Goal: Information Seeking & Learning: Learn about a topic

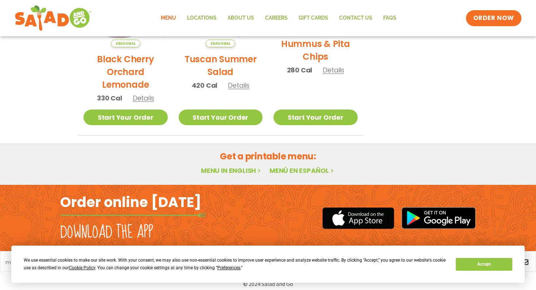
scroll to position [432, 0]
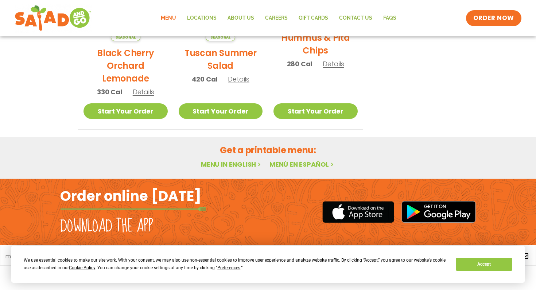
click at [234, 165] on link "Menu in English" at bounding box center [231, 164] width 61 height 9
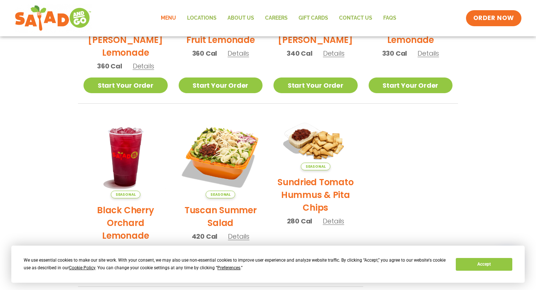
scroll to position [0, 0]
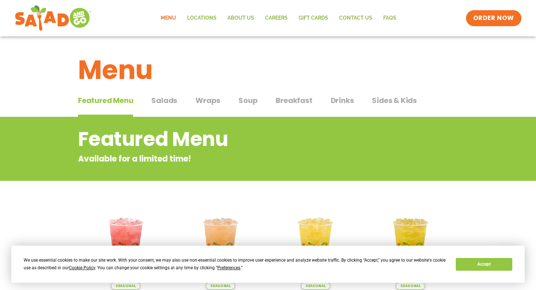
click at [372, 103] on span "Sides & Kids" at bounding box center [394, 100] width 45 height 11
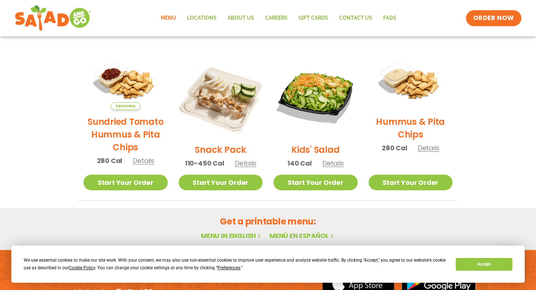
scroll to position [167, 0]
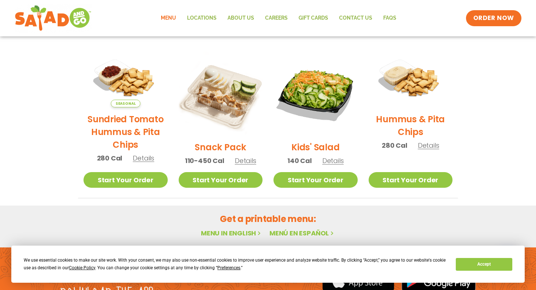
click at [337, 161] on span "Details" at bounding box center [333, 160] width 22 height 9
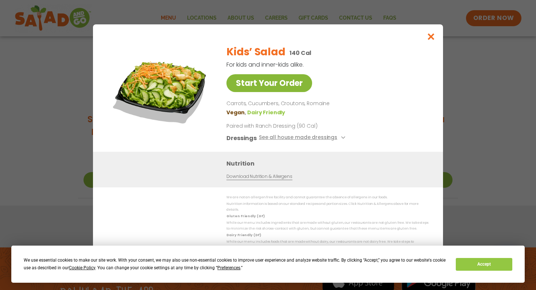
click at [264, 86] on link "Start Your Order" at bounding box center [269, 83] width 86 height 18
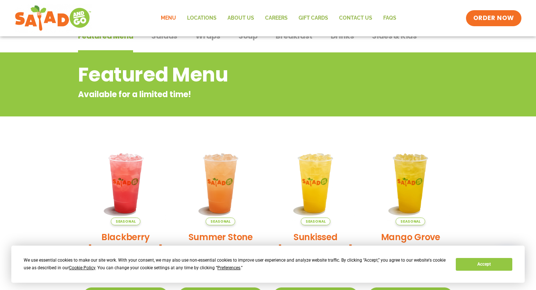
scroll to position [51, 0]
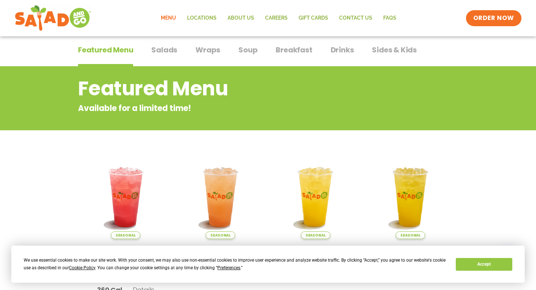
click at [169, 46] on span "Salads" at bounding box center [164, 49] width 26 height 11
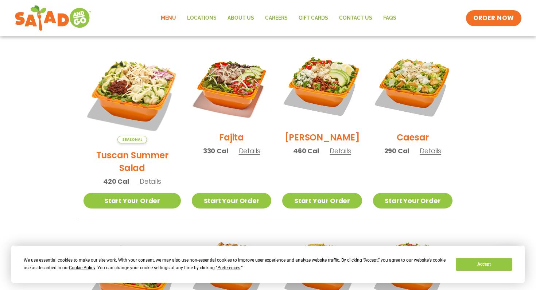
scroll to position [196, 0]
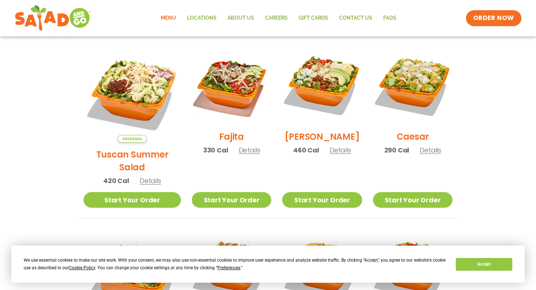
click at [128, 135] on span "Seasonal" at bounding box center [132, 139] width 30 height 8
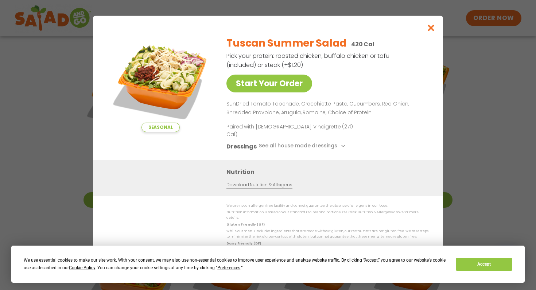
click at [55, 122] on div "Seasonal Start Your Order Tuscan Summer Salad 420 Cal Pick your protein: roaste…" at bounding box center [268, 145] width 536 height 290
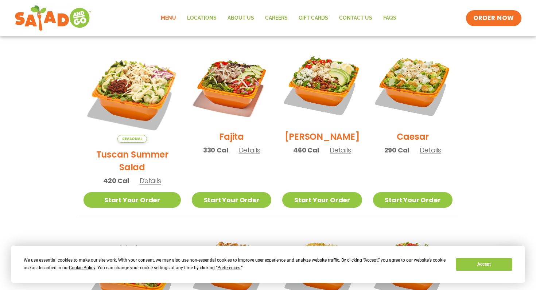
click at [329, 155] on span "Details" at bounding box center [340, 150] width 22 height 9
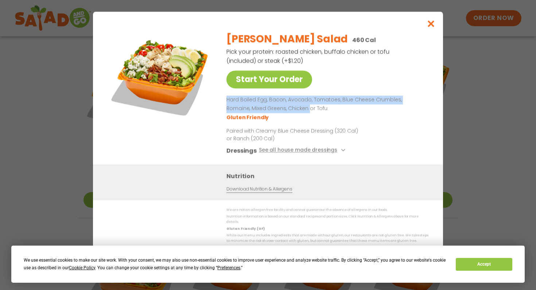
drag, startPoint x: 227, startPoint y: 102, endPoint x: 283, endPoint y: 109, distance: 56.2
click at [283, 109] on p "Hard Boiled Egg, Bacon, Avocado, Tomatoes, Blue Cheese Crumbles, Romaine, Mixed…" at bounding box center [325, 104] width 199 height 17
copy p "Hard Boiled Egg, Bacon, Avocado, Tomatoes, Blue Cheese Crumbles, Romaine, Mixed…"
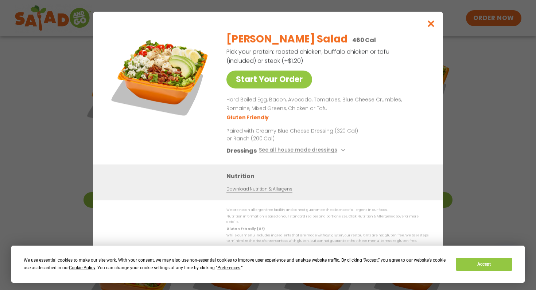
click at [42, 133] on div "Start Your Order [PERSON_NAME] Salad 460 Cal Pick your protein: roasted chicken…" at bounding box center [268, 145] width 536 height 290
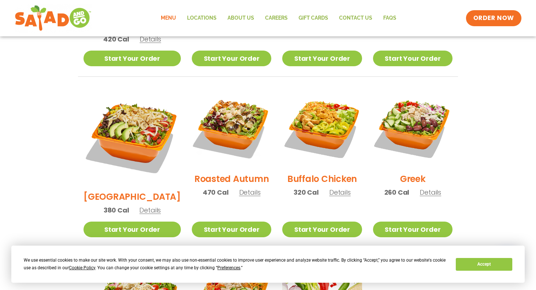
scroll to position [338, 0]
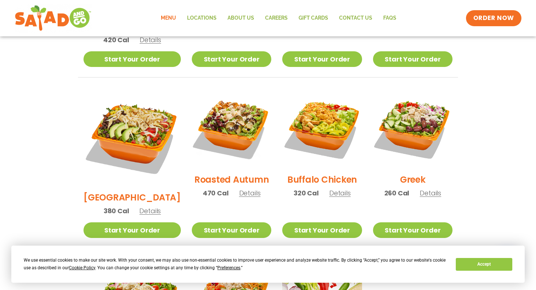
click at [329, 189] on span "Details" at bounding box center [340, 193] width 22 height 9
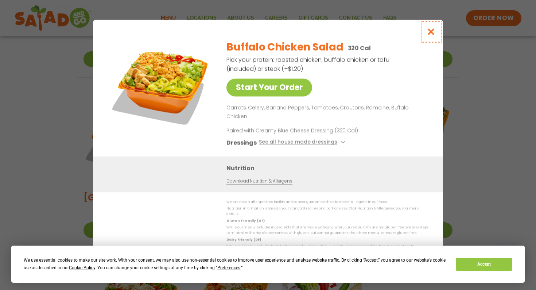
click at [429, 36] on icon "Close modal" at bounding box center [430, 32] width 9 height 8
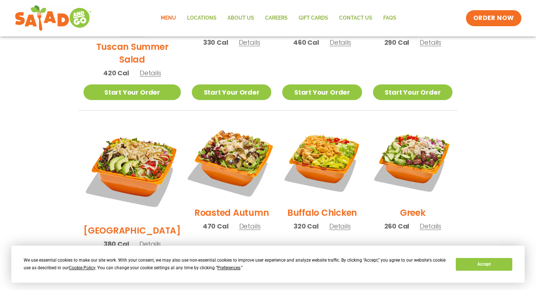
scroll to position [270, 0]
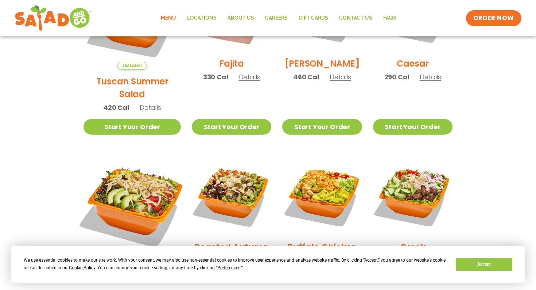
click at [124, 195] on img at bounding box center [132, 205] width 114 height 114
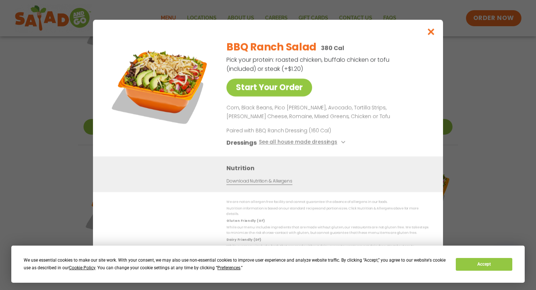
drag, startPoint x: 227, startPoint y: 112, endPoint x: 261, endPoint y: 115, distance: 34.8
click at [229, 112] on p "Corn, Black Beans, Pico [PERSON_NAME], Avocado, Tortilla Strips, [PERSON_NAME] …" at bounding box center [325, 112] width 199 height 17
click at [266, 117] on p "Corn, Black Beans, Pico [PERSON_NAME], Avocado, Tortilla Strips, [PERSON_NAME] …" at bounding box center [325, 112] width 199 height 17
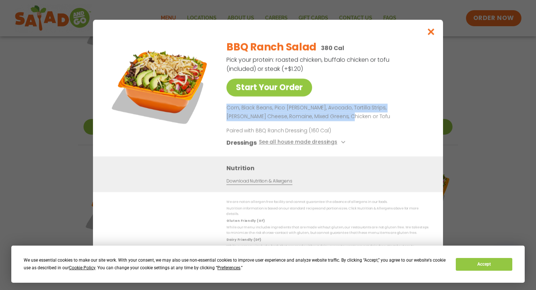
drag, startPoint x: 226, startPoint y: 111, endPoint x: 307, endPoint y: 120, distance: 81.4
click at [307, 120] on p "Corn, Black Beans, Pico [PERSON_NAME], Avocado, Tortilla Strips, [PERSON_NAME] …" at bounding box center [325, 112] width 199 height 17
copy p "Corn, Black Beans, Pico [PERSON_NAME], Avocado, Tortilla Strips, [PERSON_NAME] …"
click at [427, 29] on button "Close modal" at bounding box center [431, 32] width 24 height 24
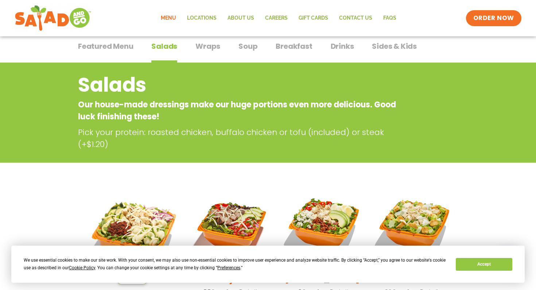
scroll to position [0, 0]
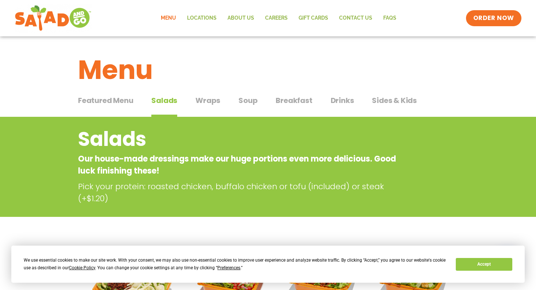
click at [212, 100] on span "Wraps" at bounding box center [207, 100] width 25 height 11
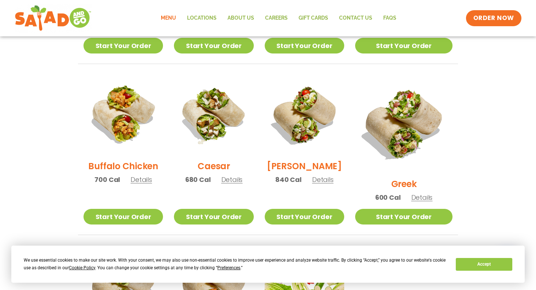
scroll to position [327, 0]
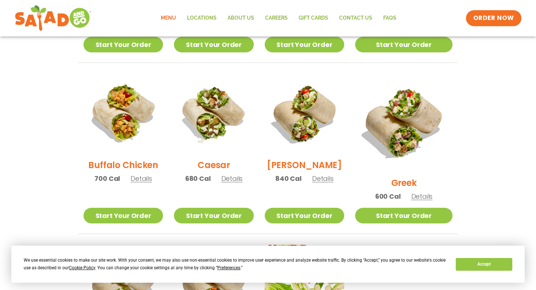
click at [142, 183] on span "Details" at bounding box center [141, 178] width 22 height 9
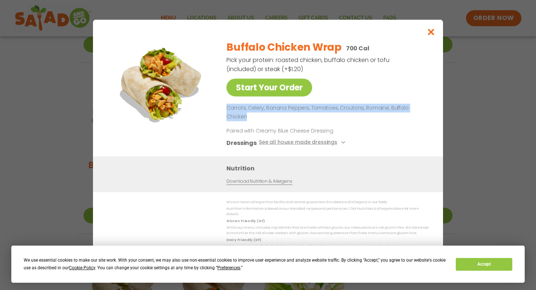
drag, startPoint x: 227, startPoint y: 114, endPoint x: 424, endPoint y: 113, distance: 196.8
click at [424, 113] on p "Carrots, Celery, Banana Peppers, Tomatoes, Croutons, Romaine, Buffalo Chicken" at bounding box center [325, 112] width 199 height 17
copy p "Carrots, Celery, Banana Peppers, Tomatoes, Croutons, Romaine, Buffalo Chicken"
click at [430, 36] on icon "Close modal" at bounding box center [430, 32] width 9 height 8
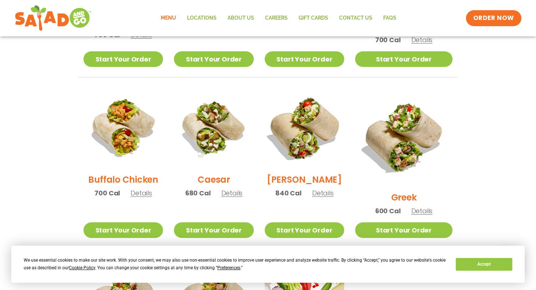
scroll to position [313, 0]
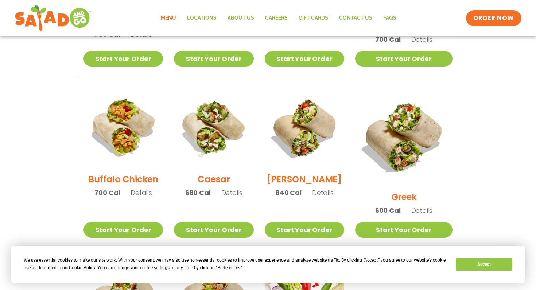
click at [238, 196] on span "Details" at bounding box center [232, 192] width 22 height 9
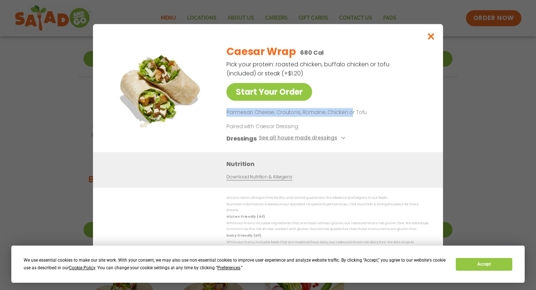
drag, startPoint x: 228, startPoint y: 115, endPoint x: 349, endPoint y: 112, distance: 121.0
click at [349, 112] on p "Parmesan Cheese, Croutons, Romaine, Chicken or Tofu" at bounding box center [325, 112] width 199 height 9
click at [344, 115] on p "Parmesan Cheese, Croutons, Romaine, Chicken or Tofu" at bounding box center [325, 112] width 199 height 9
drag, startPoint x: 344, startPoint y: 115, endPoint x: 235, endPoint y: 116, distance: 108.3
click at [235, 116] on p "Parmesan Cheese, Croutons, Romaine, Chicken or Tofu" at bounding box center [325, 112] width 199 height 9
